Goal: Transaction & Acquisition: Purchase product/service

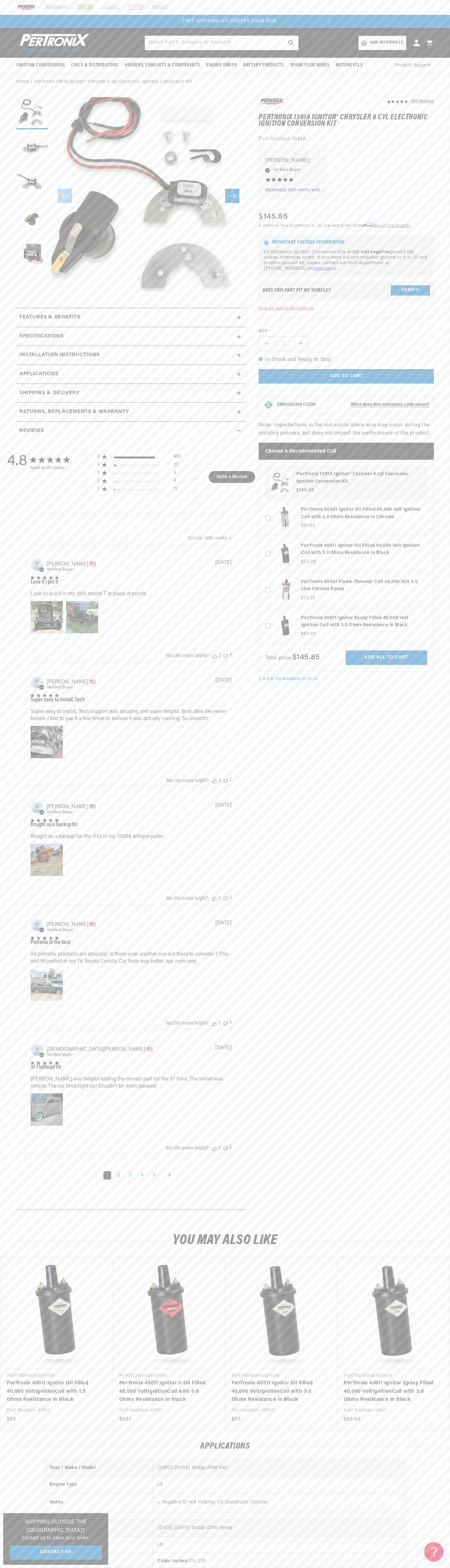
scroll to position [0, 196]
click at [336, 10] on div at bounding box center [225, 7] width 450 height 15
click at [428, 292] on button "Verify" at bounding box center [410, 290] width 40 height 10
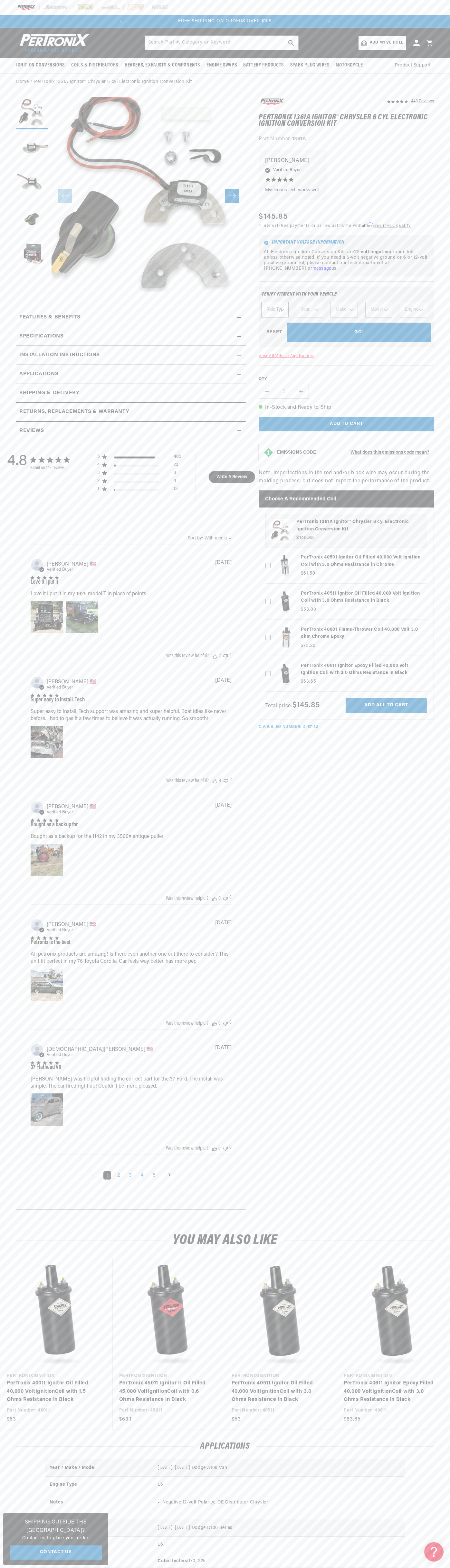
click at [243, 1567] on html "Skip to content Your cart Your cart is empty Get the right parts the first time…" at bounding box center [225, 784] width 450 height 1568
click at [26, 715] on div "4.8 4.8 out of 5 stars 448 total reviews Based on 448 reviews 5 405 4 23 3 3 2 …" at bounding box center [131, 822] width 223 height 765
